Goal: Task Accomplishment & Management: Manage account settings

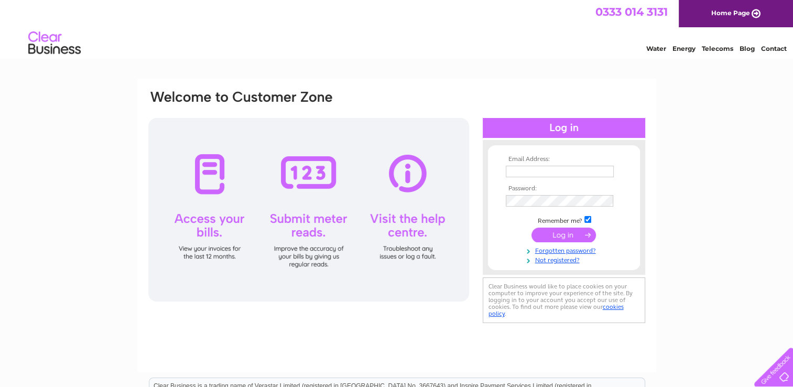
type input "[PERSON_NAME][EMAIL_ADDRESS][DOMAIN_NAME]"
click at [565, 233] on input "submit" at bounding box center [563, 234] width 64 height 15
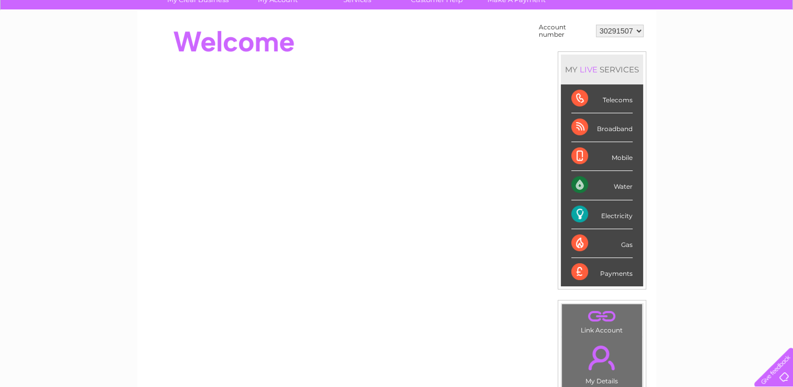
scroll to position [105, 0]
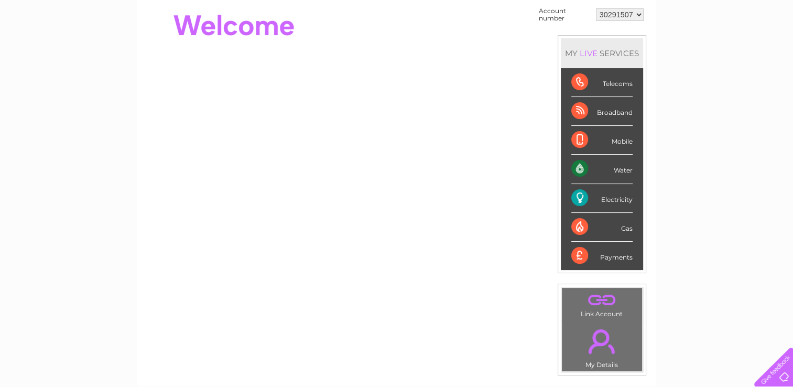
click at [639, 14] on select "30291507" at bounding box center [620, 14] width 48 height 13
click at [597, 300] on link "." at bounding box center [601, 299] width 75 height 18
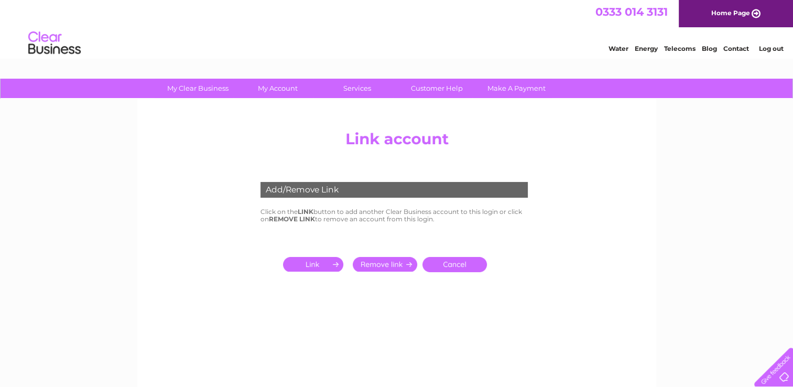
click at [311, 261] on input "submit" at bounding box center [315, 264] width 64 height 15
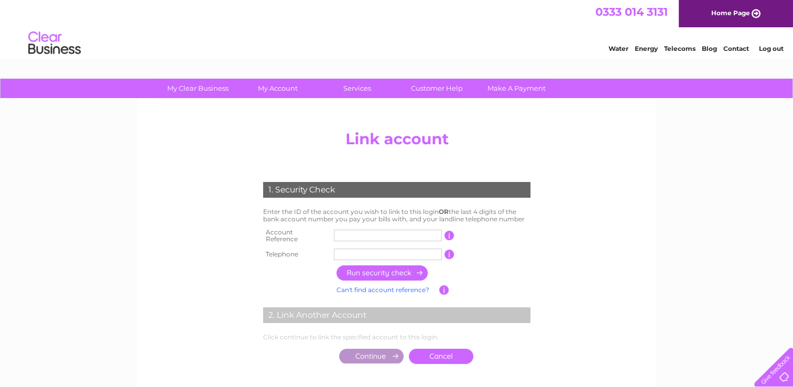
click at [362, 232] on input "text" at bounding box center [388, 235] width 108 height 12
type input "20003197"
click at [364, 248] on input "text" at bounding box center [388, 254] width 108 height 12
click at [449, 250] on input "button" at bounding box center [449, 253] width 10 height 9
click at [370, 250] on input "text" at bounding box center [388, 254] width 108 height 12
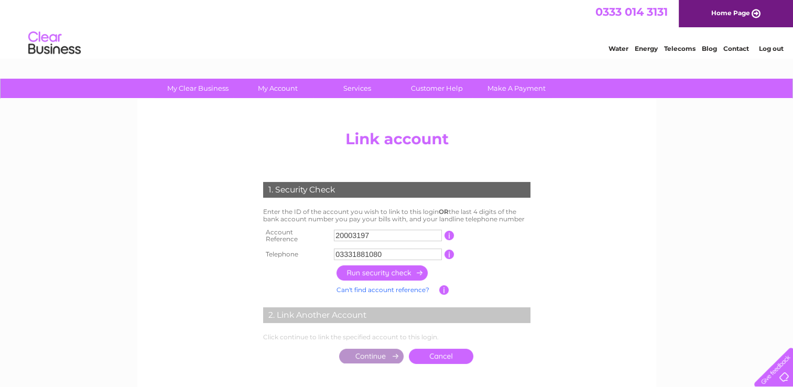
type input "03331881080"
click at [383, 267] on input "button" at bounding box center [382, 272] width 92 height 15
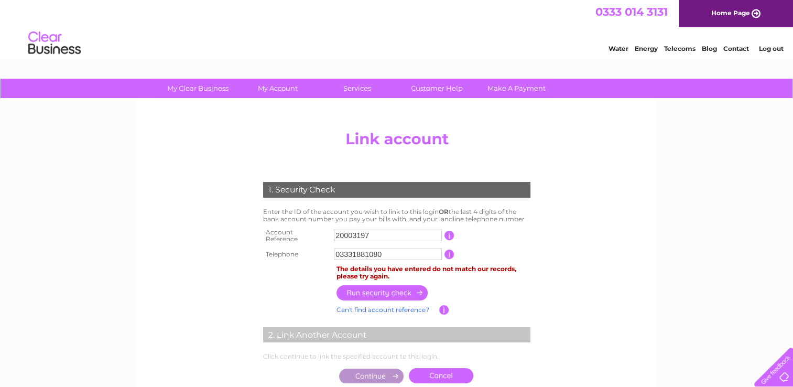
click at [381, 236] on input "20003197" at bounding box center [388, 235] width 108 height 12
type input "2"
